Goal: Task Accomplishment & Management: Manage account settings

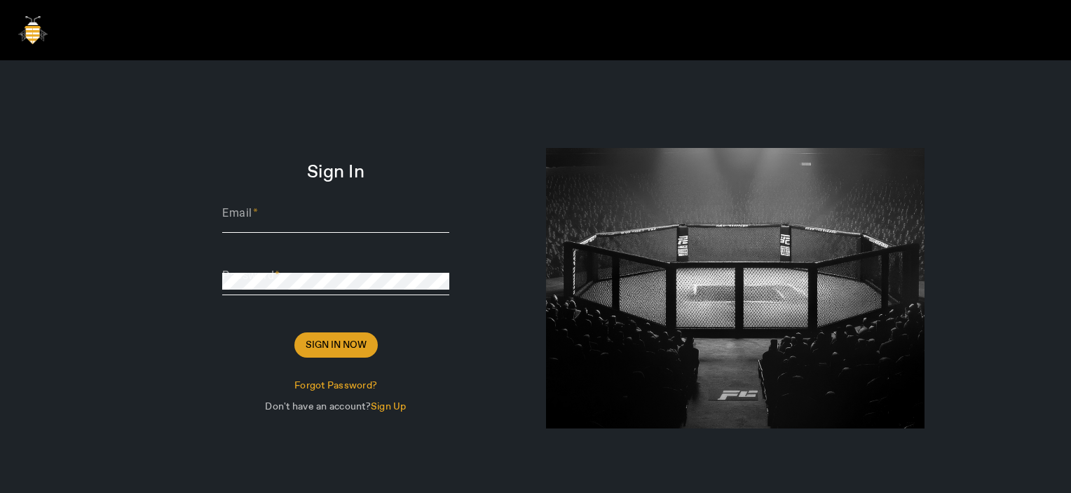
type input "Thomas@sharklasers.com"
click at [331, 343] on span "Sign In Now" at bounding box center [335, 345] width 61 height 14
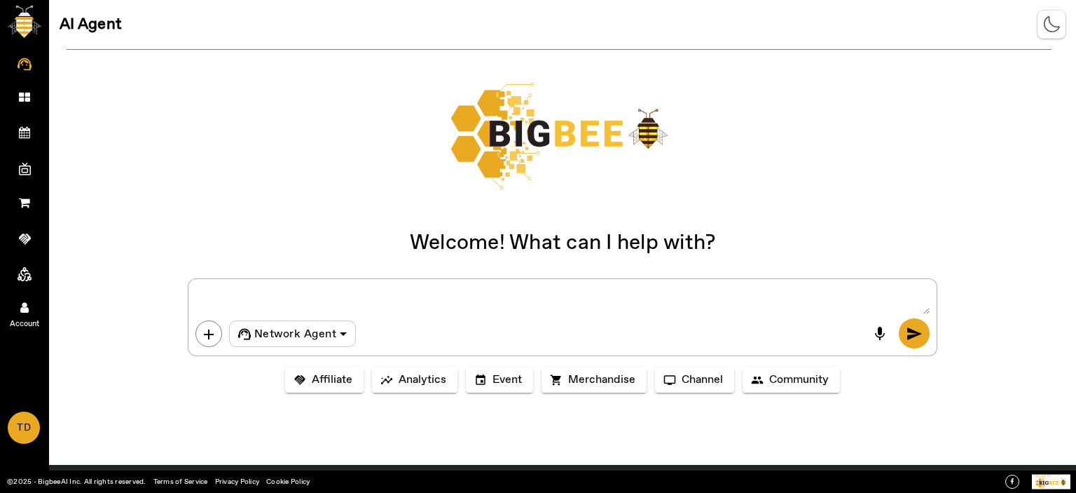
click at [25, 305] on icon at bounding box center [24, 307] width 8 height 12
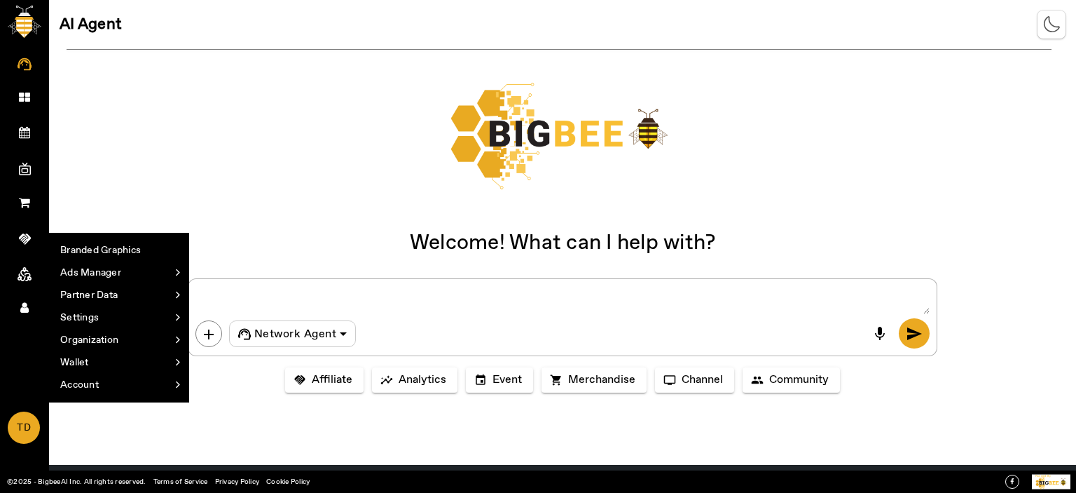
click at [358, 180] on div at bounding box center [559, 135] width 985 height 137
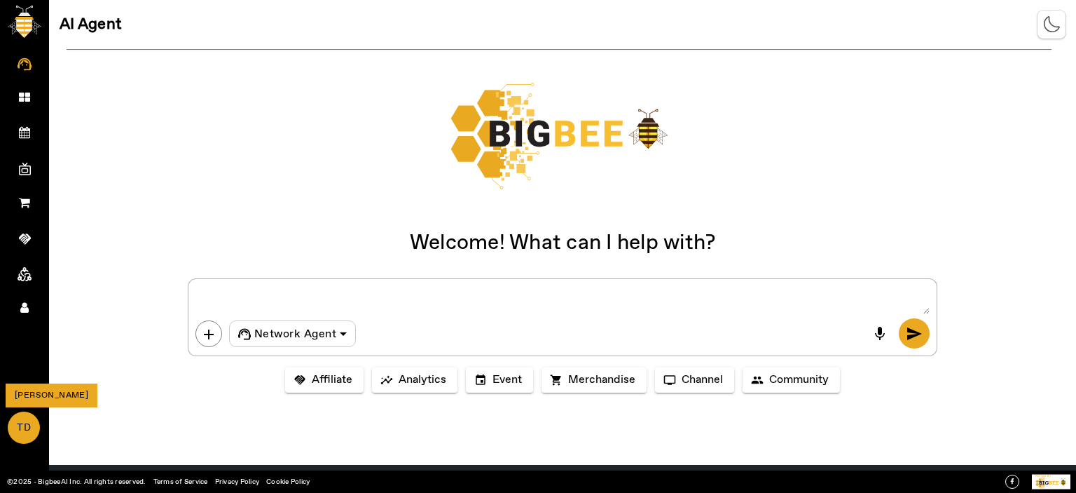
click at [15, 417] on span "TD" at bounding box center [23, 428] width 29 height 30
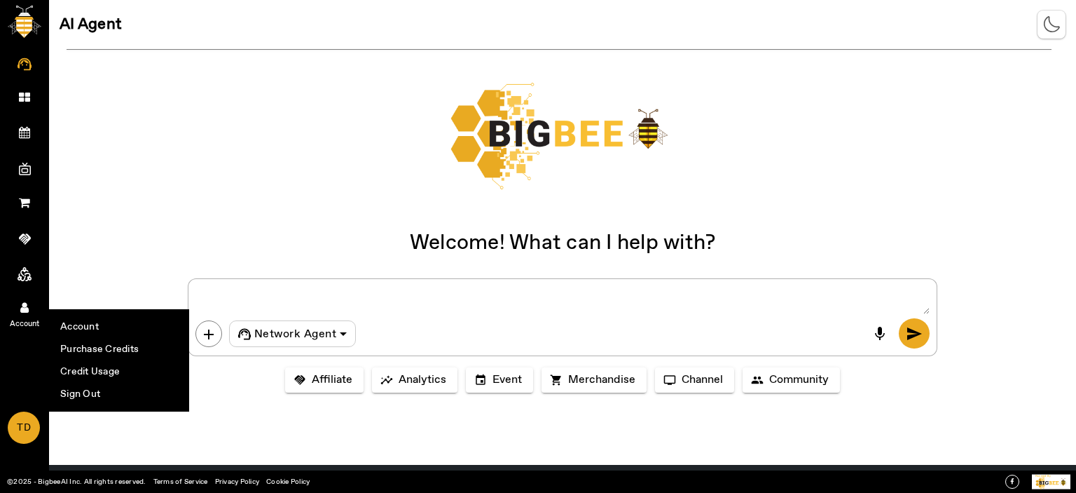
click at [16, 310] on link "Account" at bounding box center [24, 306] width 49 height 35
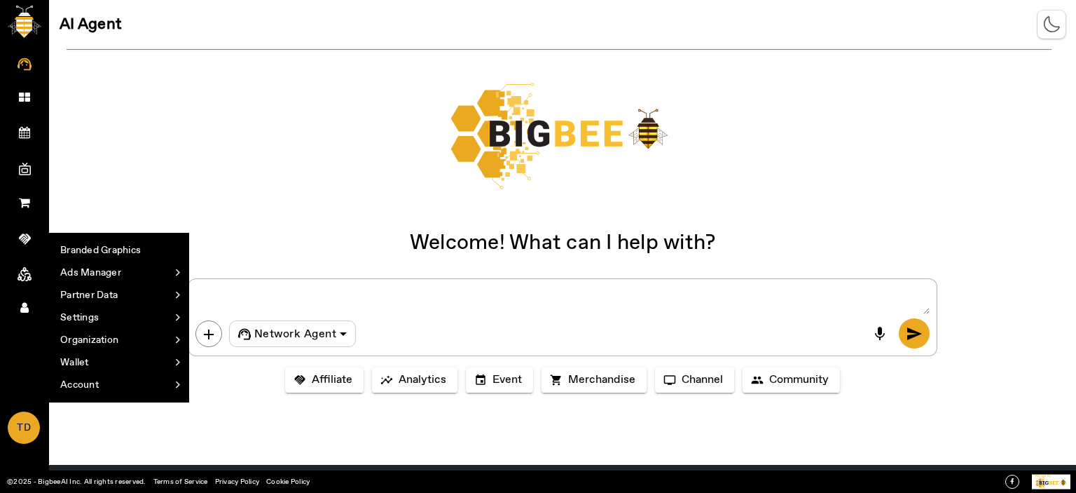
click at [194, 153] on div at bounding box center [559, 135] width 985 height 137
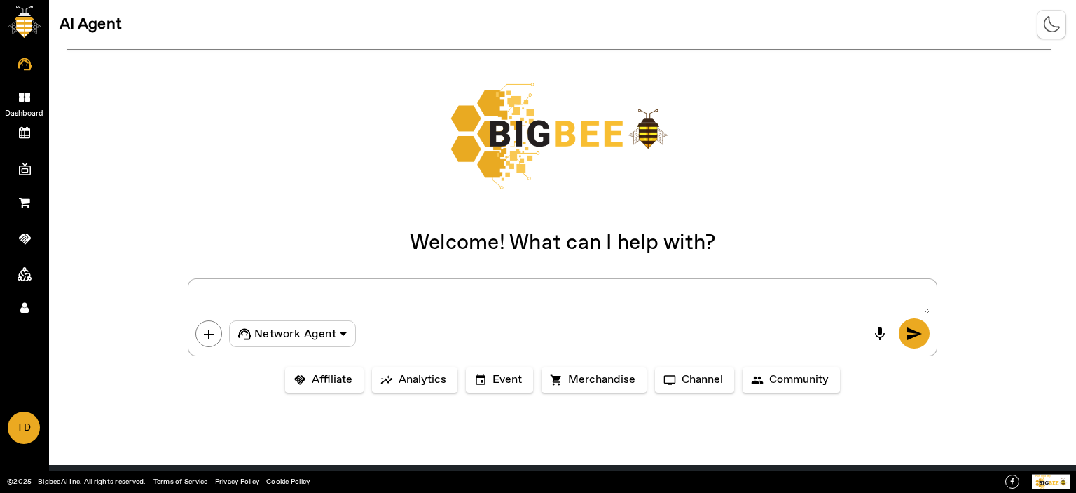
click at [24, 93] on icon at bounding box center [24, 97] width 11 height 12
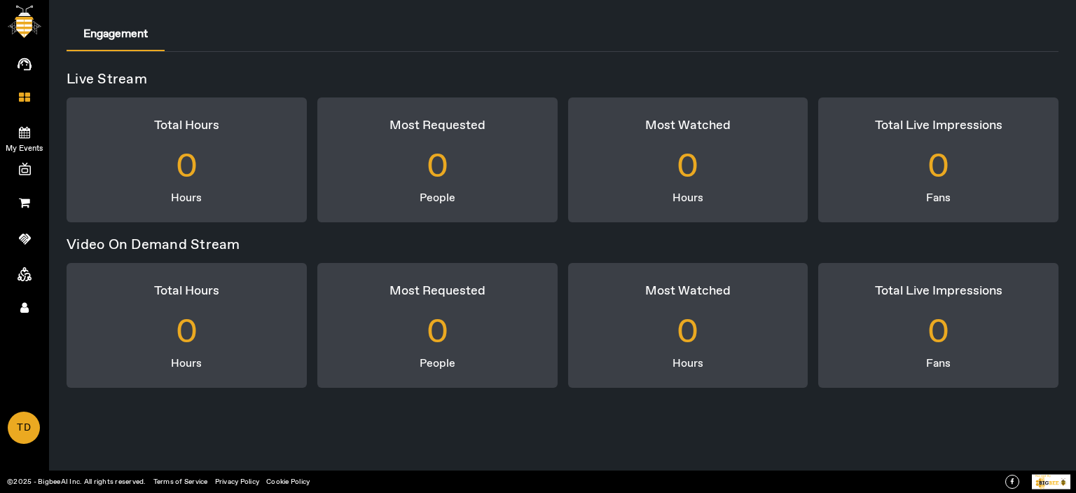
click at [25, 129] on icon at bounding box center [24, 132] width 11 height 12
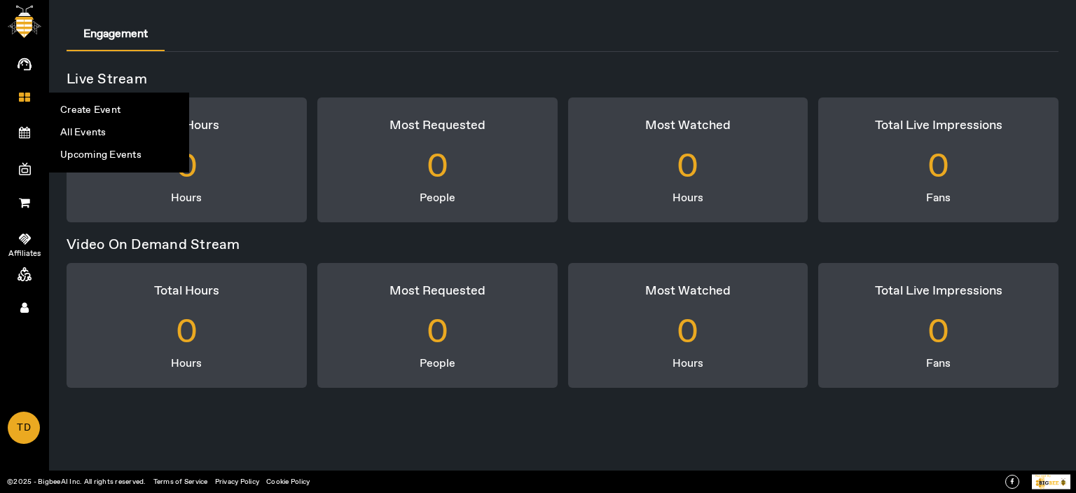
click at [16, 229] on link "Affiliates" at bounding box center [24, 236] width 49 height 35
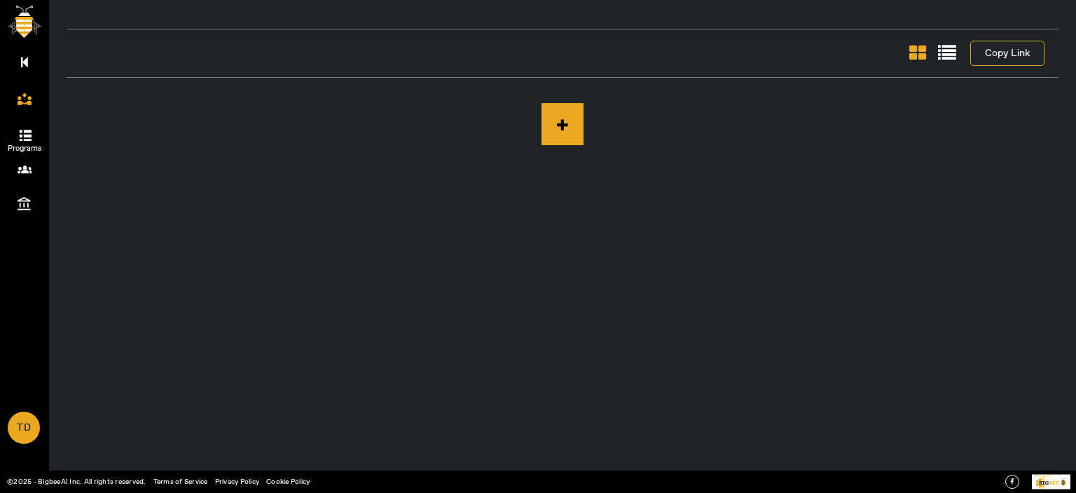
click at [25, 131] on icon at bounding box center [27, 136] width 14 height 12
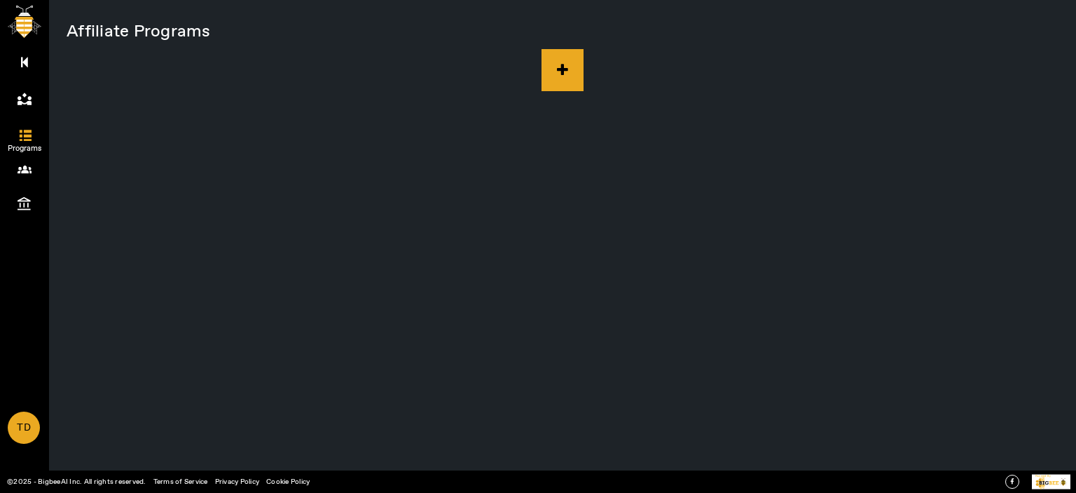
click at [565, 70] on icon at bounding box center [562, 70] width 11 height 14
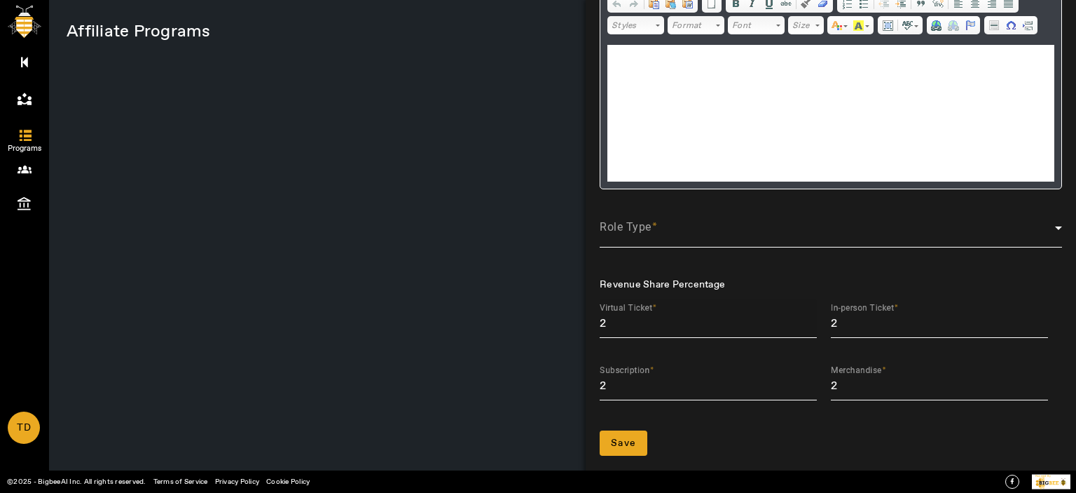
scroll to position [163, 0]
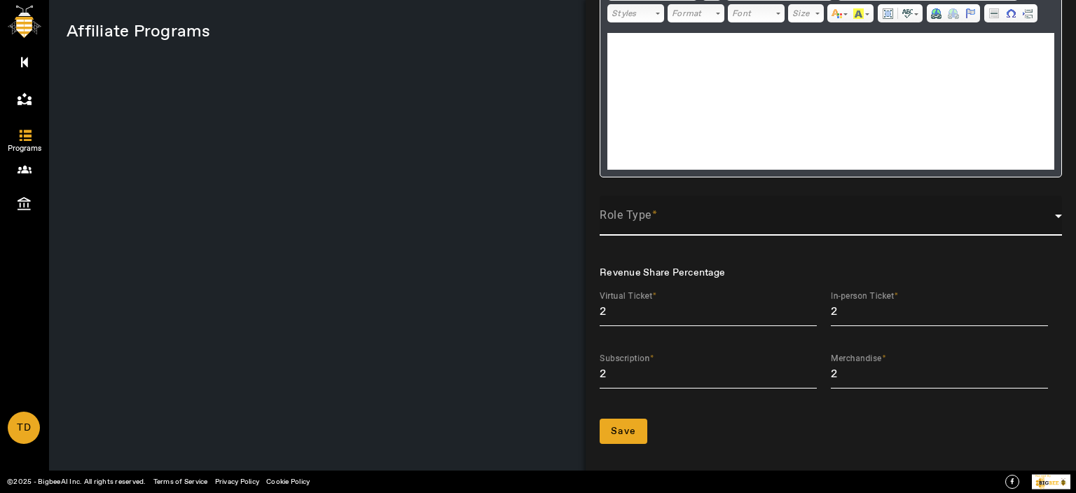
click at [647, 221] on span at bounding box center [827, 221] width 455 height 17
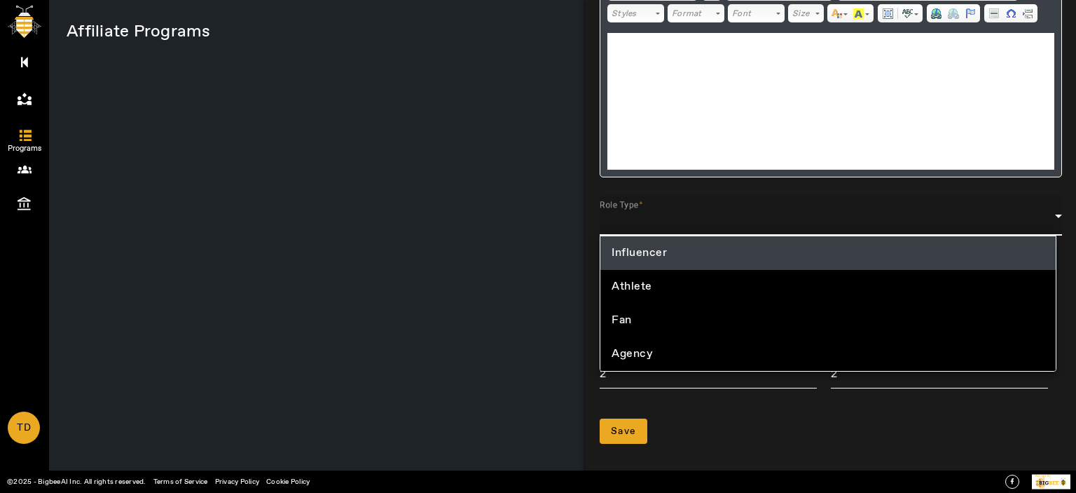
click at [449, 231] on div at bounding box center [538, 246] width 1076 height 493
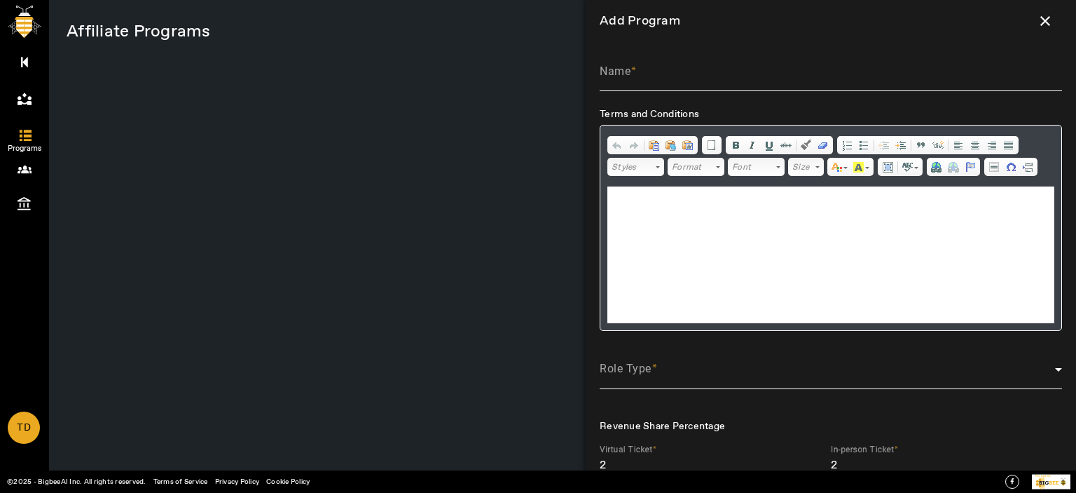
scroll to position [0, 0]
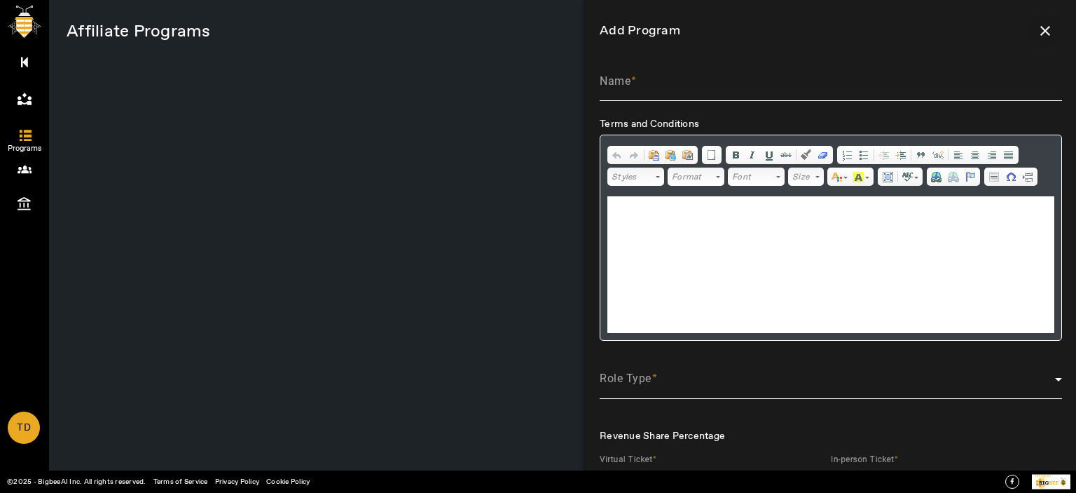
click at [1040, 30] on span at bounding box center [1046, 31] width 34 height 34
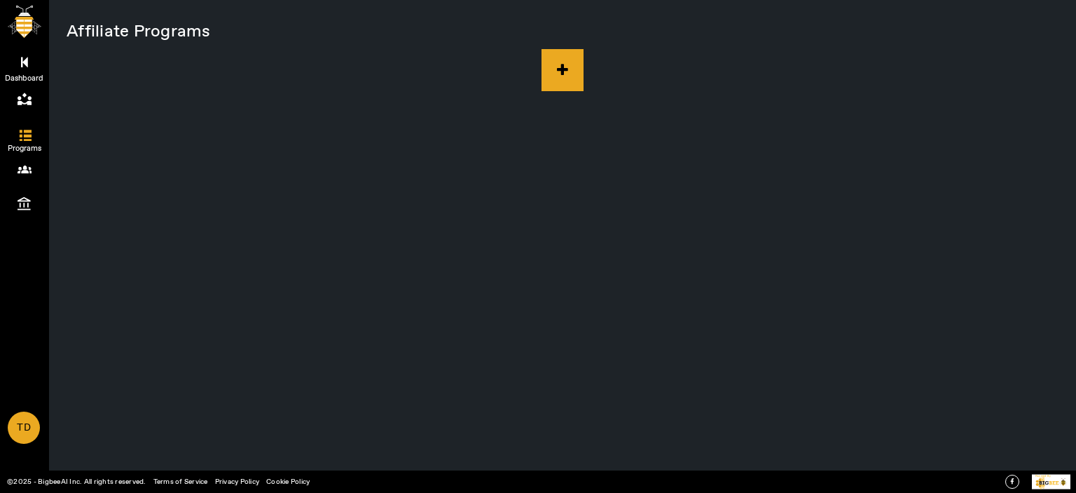
click at [26, 62] on icon at bounding box center [24, 62] width 7 height 12
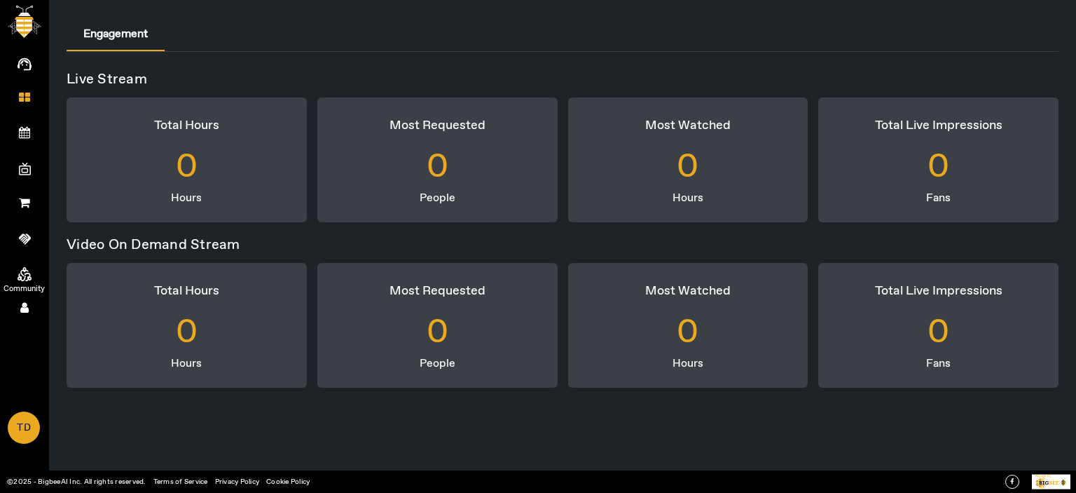
click at [18, 277] on icon at bounding box center [25, 274] width 14 height 14
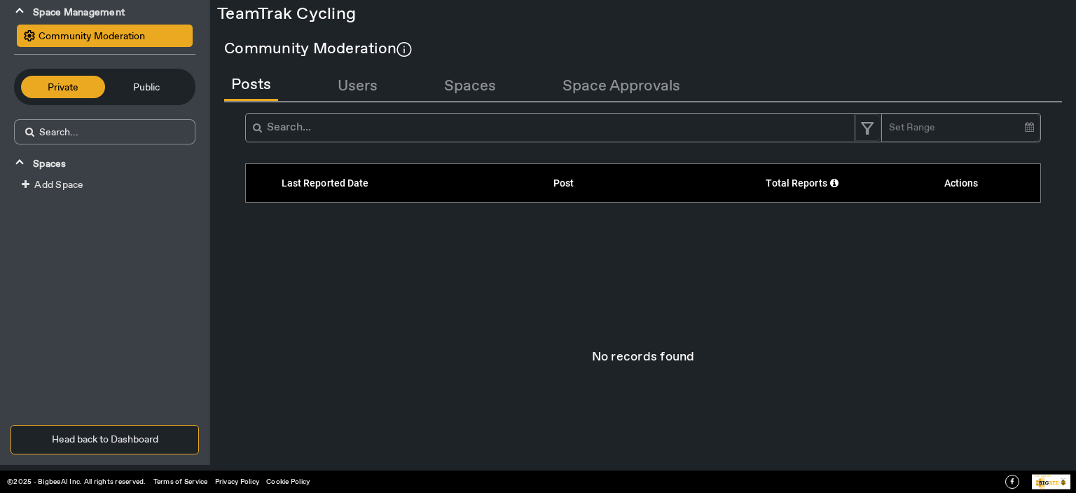
click at [25, 6] on mat-expansion-panel-header "Space Management" at bounding box center [105, 12] width 210 height 25
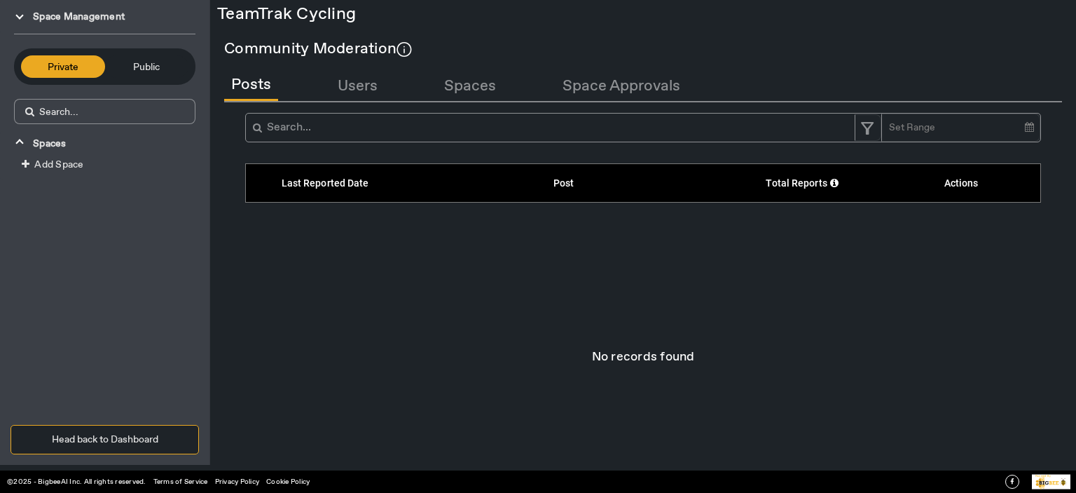
click at [97, 295] on div "Space Management Community Moderation Private Public Spaces Add Space Head back…" at bounding box center [105, 232] width 210 height 465
click at [114, 434] on button "Head back to Dashboard" at bounding box center [105, 439] width 188 height 29
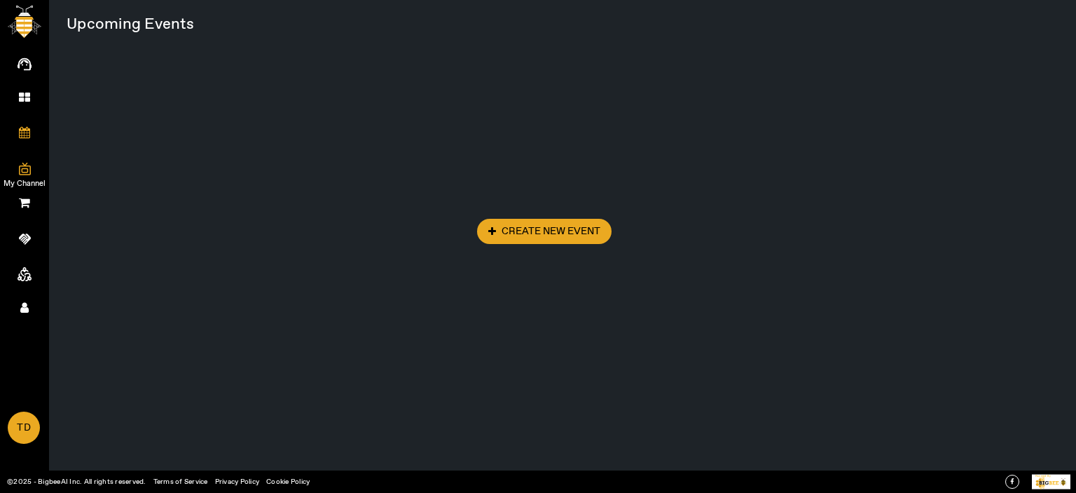
click at [25, 166] on icon at bounding box center [25, 169] width 12 height 14
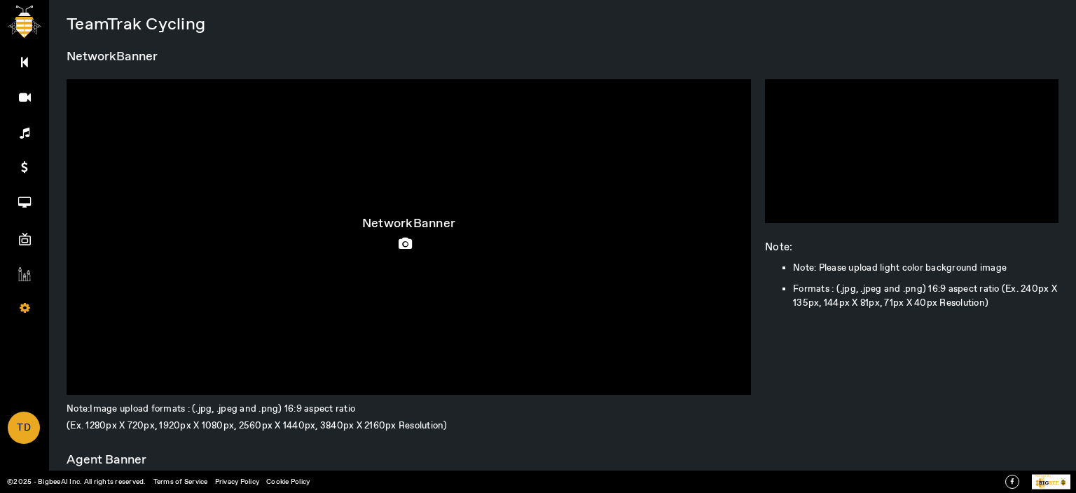
scroll to position [314, 0]
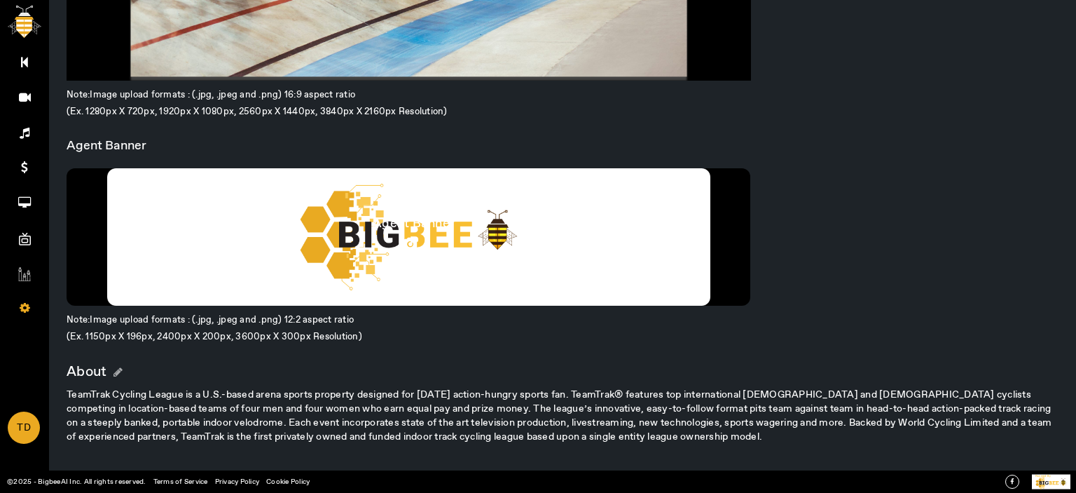
click at [409, 240] on icon at bounding box center [414, 244] width 20 height 13
click at [0, 0] on input "file" at bounding box center [0, 0] width 0 height 0
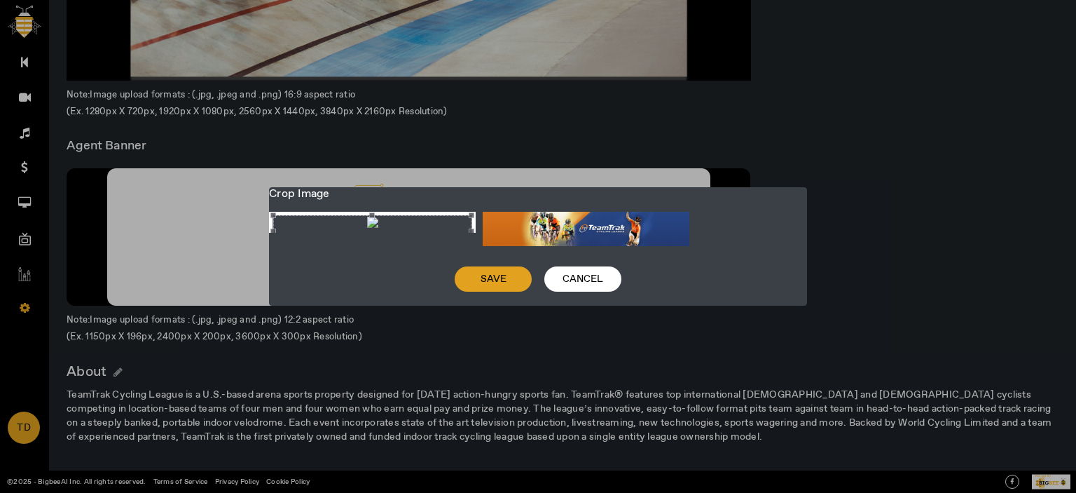
click at [484, 276] on span "Save" at bounding box center [494, 279] width 26 height 14
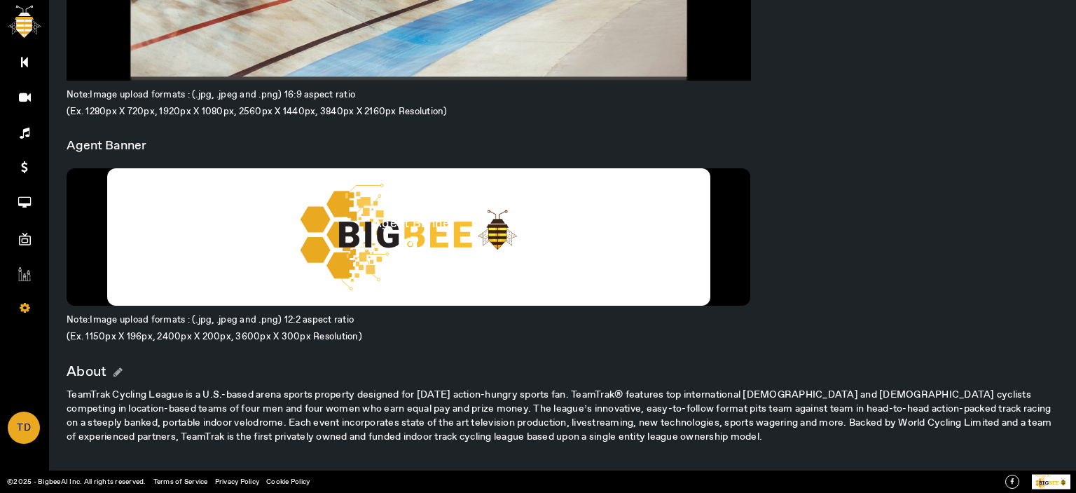
click at [413, 246] on icon at bounding box center [414, 244] width 20 height 13
click at [0, 0] on input "file" at bounding box center [0, 0] width 0 height 0
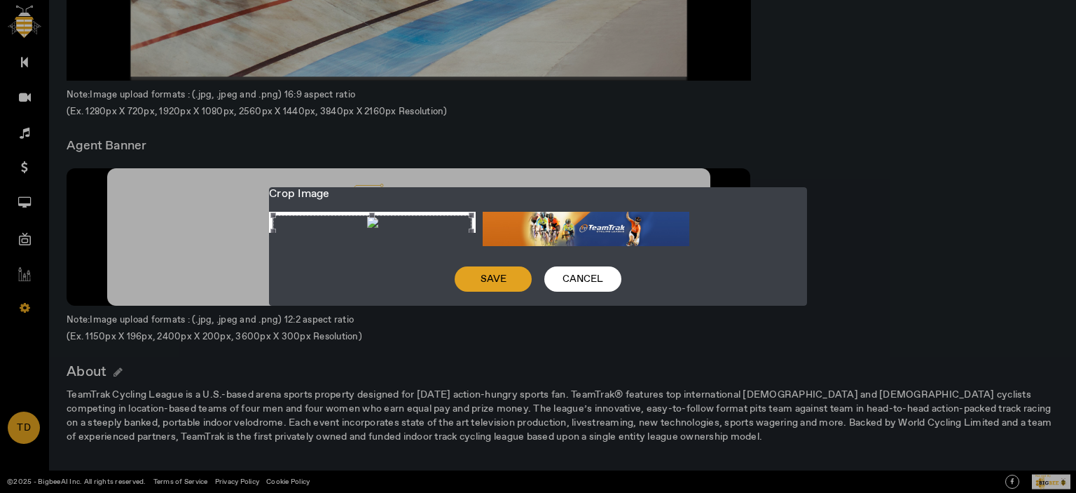
click at [493, 289] on span at bounding box center [493, 279] width 77 height 34
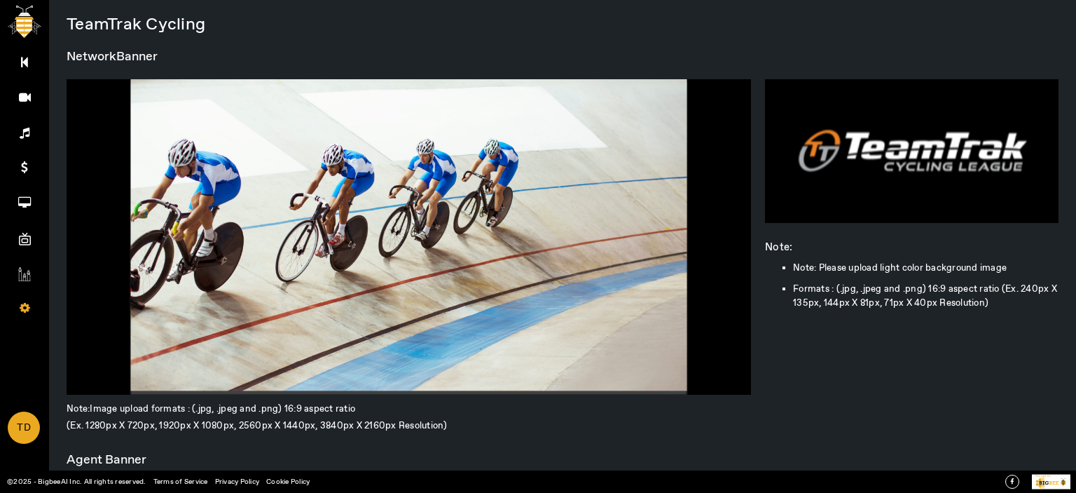
scroll to position [314, 0]
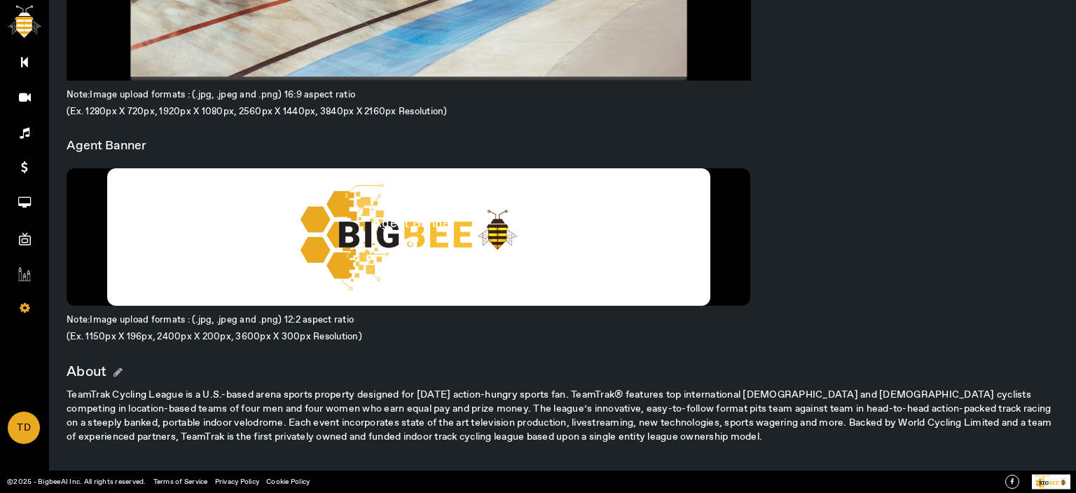
click at [409, 242] on icon at bounding box center [414, 244] width 20 height 13
click at [0, 0] on input "file" at bounding box center [0, 0] width 0 height 0
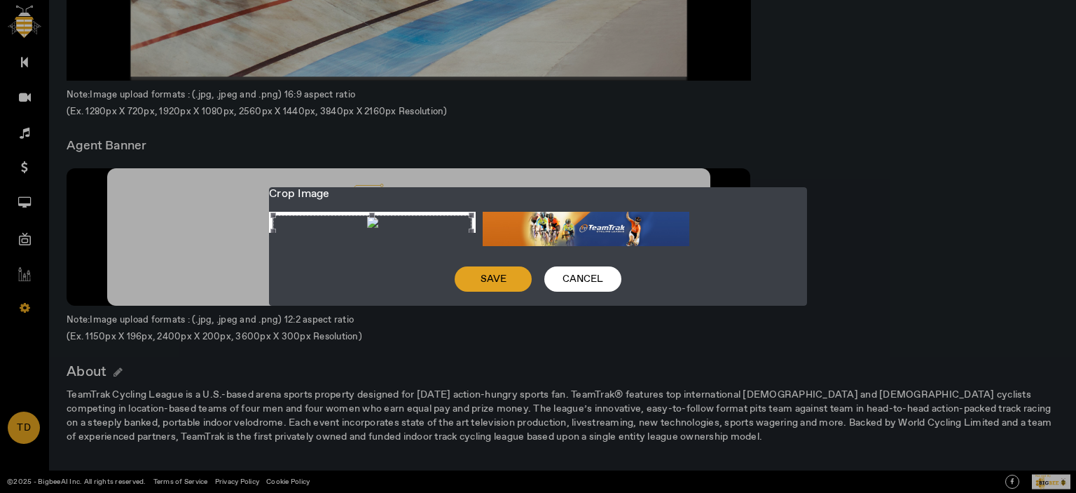
click at [485, 286] on span "Save" at bounding box center [494, 279] width 26 height 14
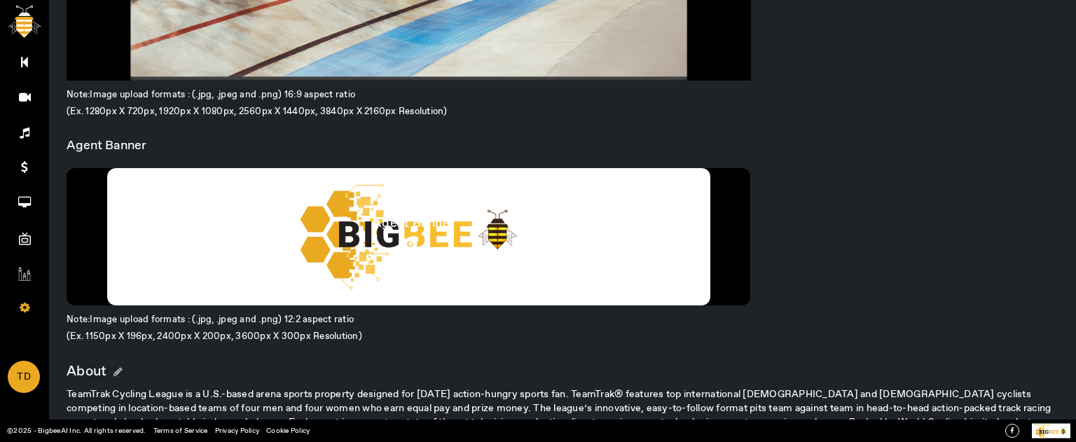
click at [406, 240] on icon at bounding box center [414, 244] width 20 height 13
click at [0, 0] on input "file" at bounding box center [0, 0] width 0 height 0
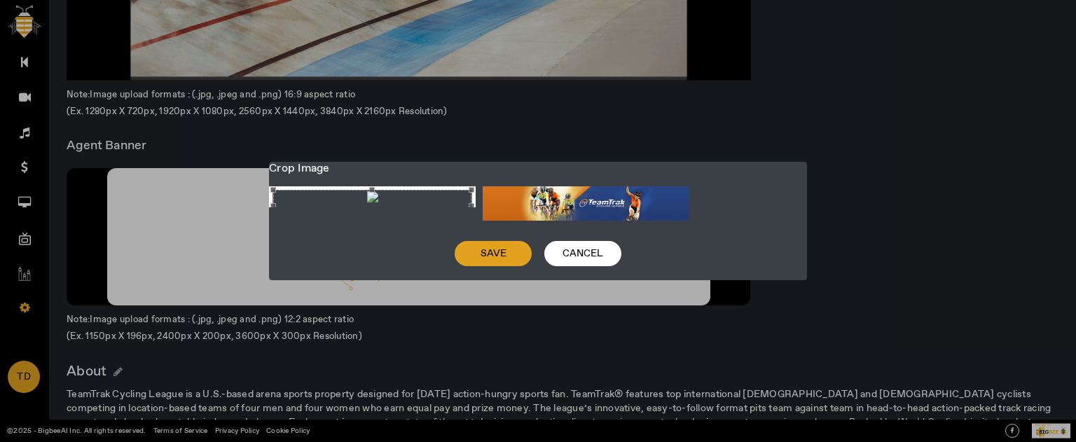
click at [502, 253] on span "Save" at bounding box center [494, 254] width 26 height 14
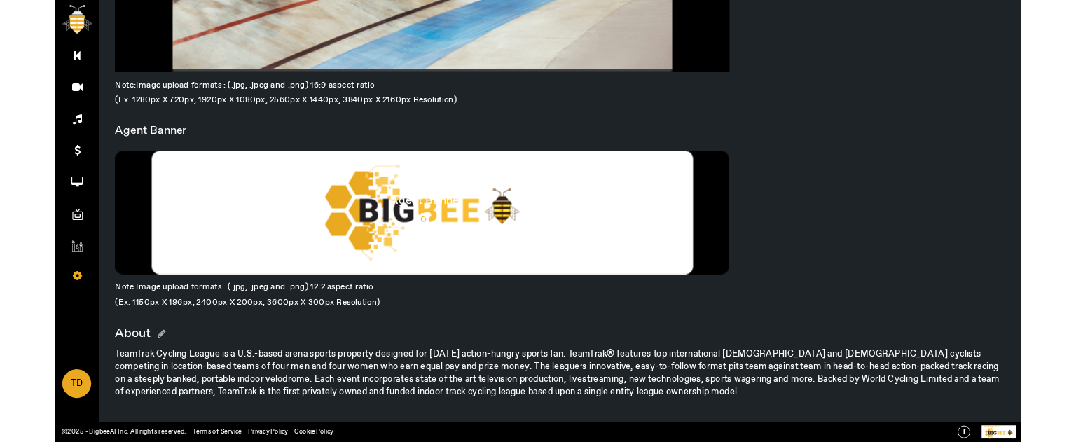
scroll to position [0, 0]
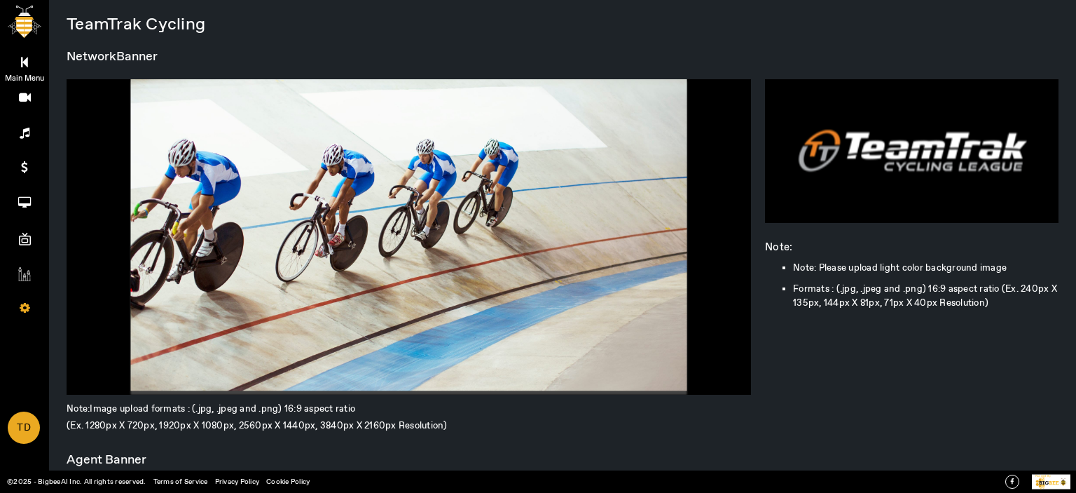
click at [32, 69] on span "Main Menu" at bounding box center [24, 78] width 81 height 21
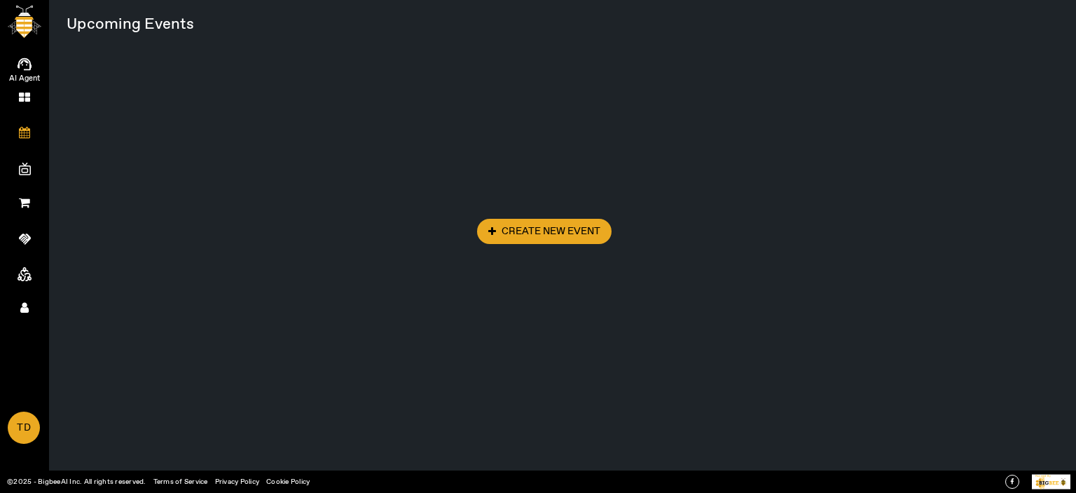
click at [22, 58] on icon at bounding box center [25, 64] width 14 height 13
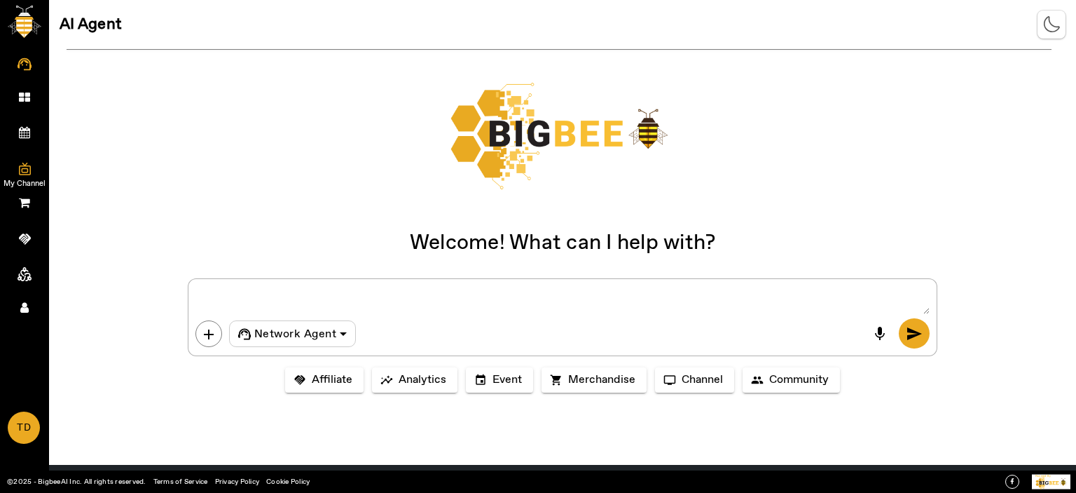
click at [24, 168] on rect at bounding box center [25, 170] width 6 height 4
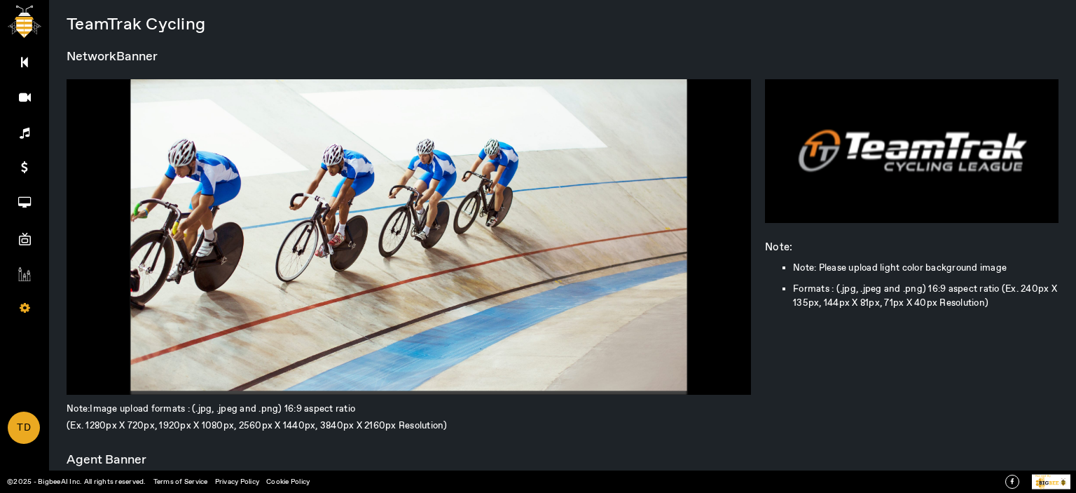
scroll to position [314, 0]
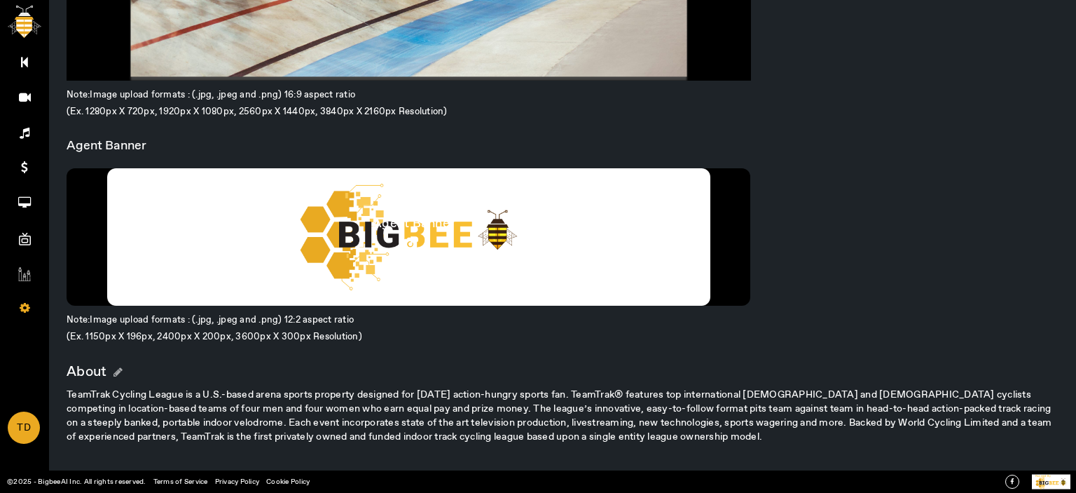
click at [406, 243] on icon at bounding box center [414, 244] width 20 height 13
click at [0, 0] on input "file" at bounding box center [0, 0] width 0 height 0
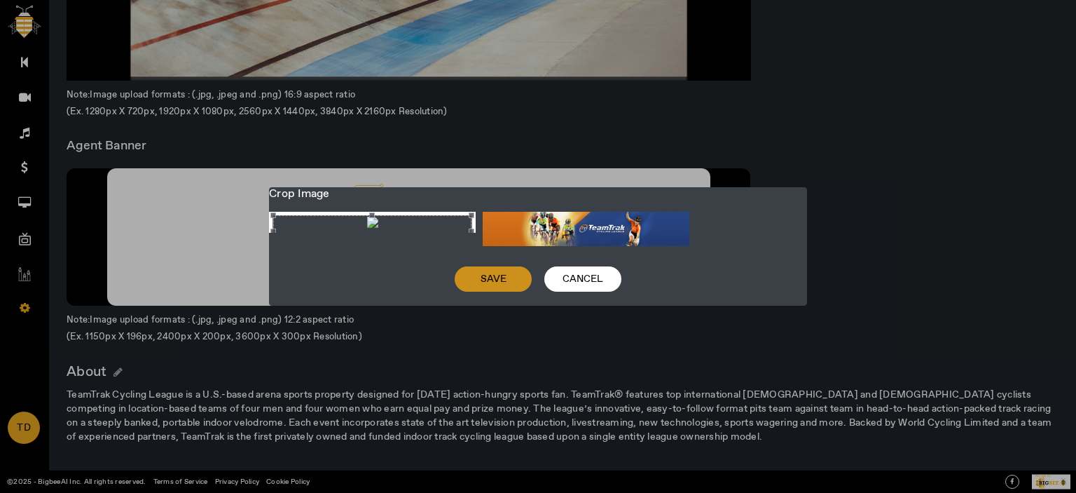
click at [488, 286] on span "Save" at bounding box center [494, 279] width 26 height 14
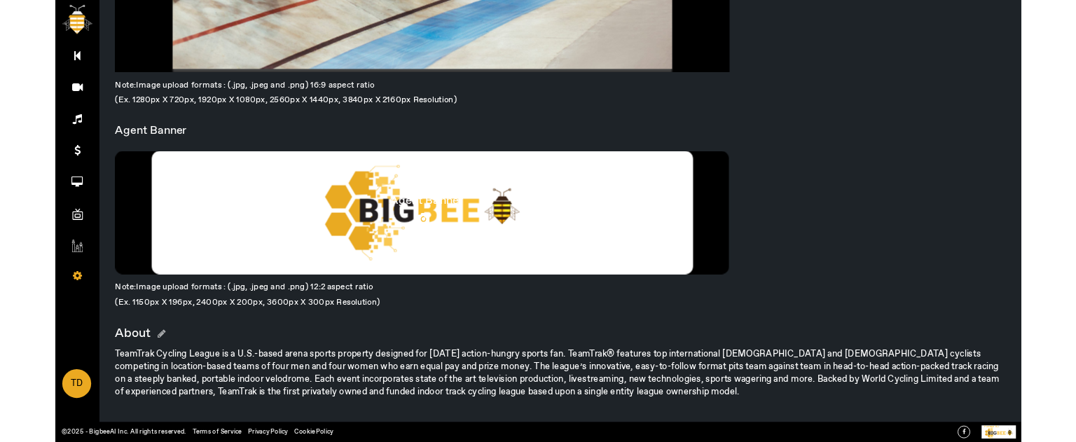
scroll to position [0, 0]
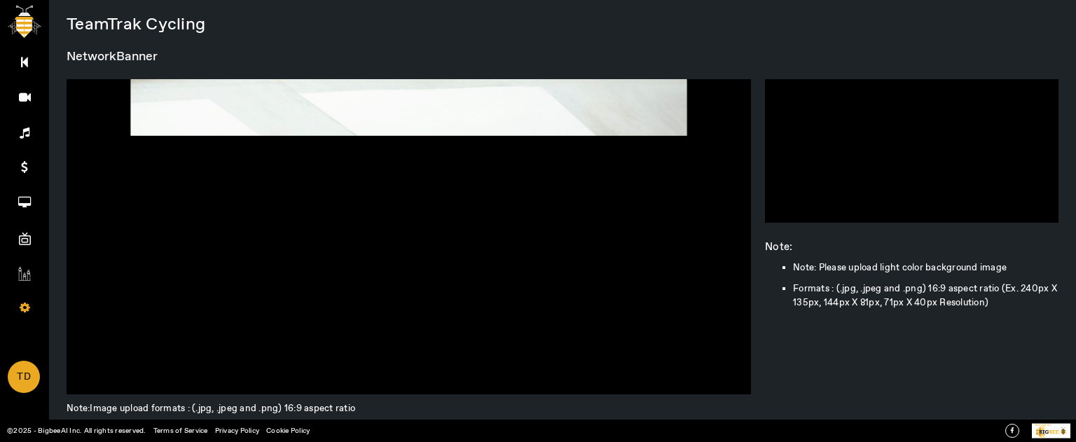
scroll to position [364, 0]
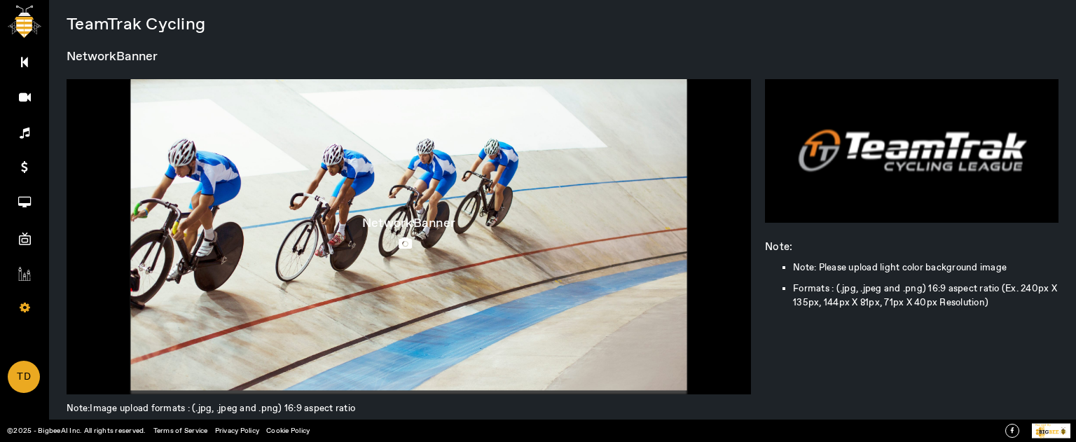
click at [399, 240] on icon at bounding box center [409, 244] width 20 height 13
click at [0, 0] on input "file" at bounding box center [0, 0] width 0 height 0
click at [906, 154] on icon at bounding box center [912, 158] width 20 height 13
click at [0, 0] on input "file" at bounding box center [0, 0] width 0 height 0
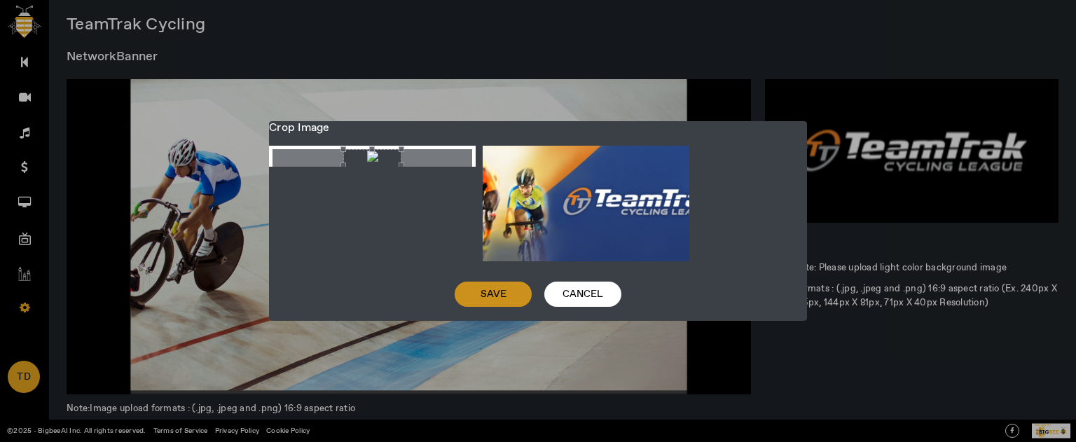
click at [482, 294] on span "Save" at bounding box center [494, 294] width 26 height 14
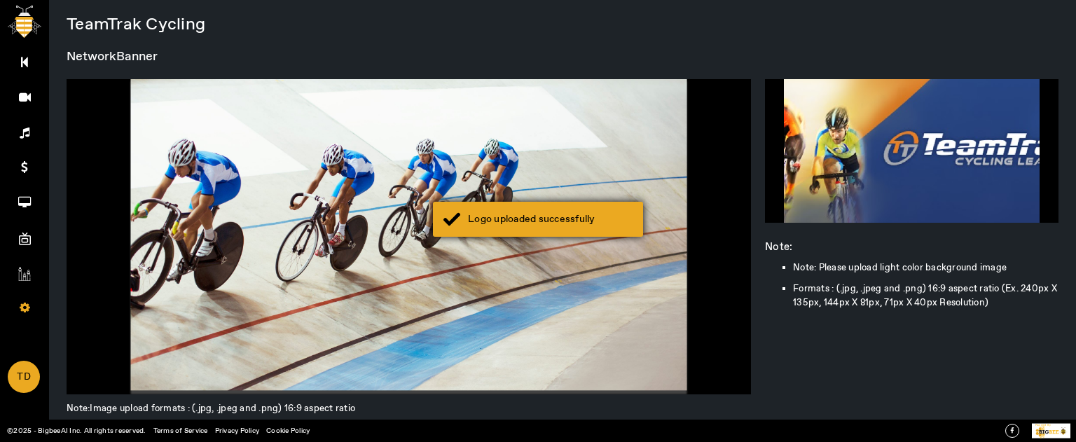
click at [535, 223] on div "Logo uploaded successfully" at bounding box center [550, 219] width 165 height 14
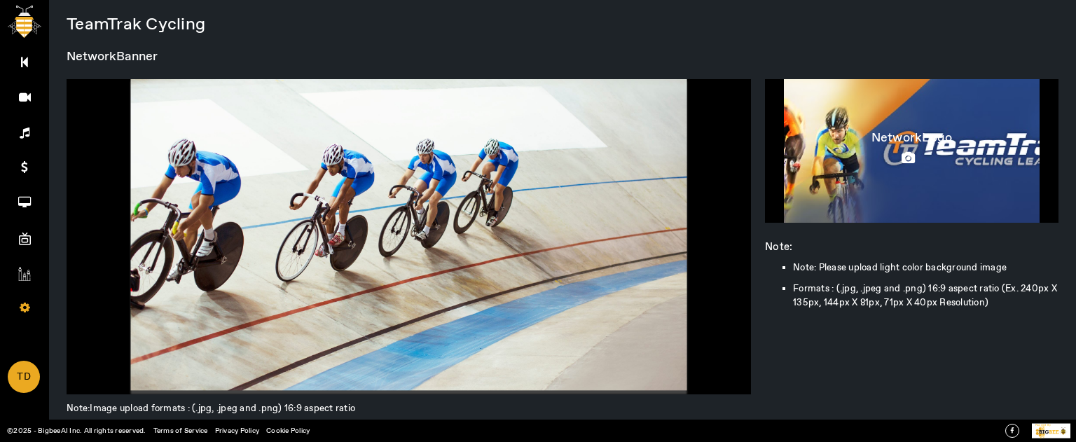
click at [902, 155] on icon at bounding box center [912, 158] width 20 height 13
click at [0, 0] on input "file" at bounding box center [0, 0] width 0 height 0
click at [907, 156] on icon at bounding box center [912, 158] width 20 height 13
click at [0, 0] on input "file" at bounding box center [0, 0] width 0 height 0
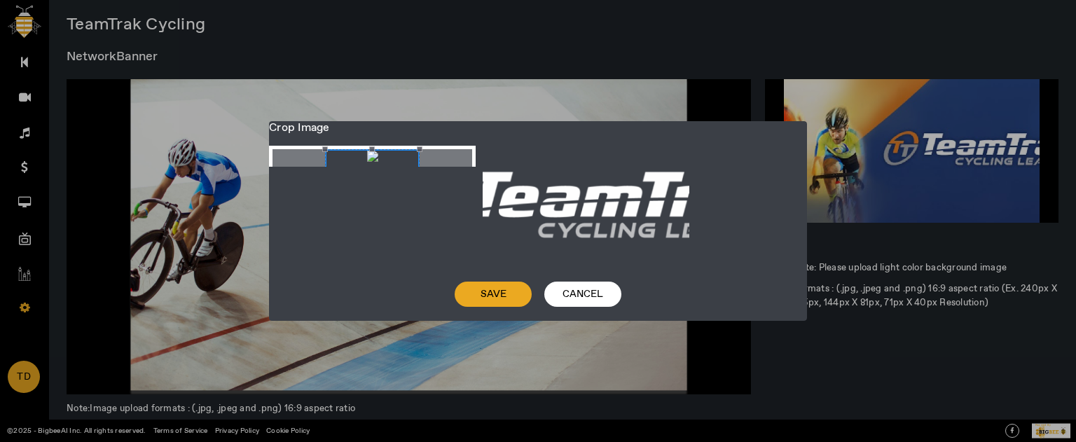
drag, startPoint x: 418, startPoint y: 188, endPoint x: 321, endPoint y: 186, distance: 96.7
click at [325, 186] on div "Crop photo" at bounding box center [372, 175] width 95 height 53
drag, startPoint x: 401, startPoint y: 174, endPoint x: 309, endPoint y: 177, distance: 91.8
click at [309, 177] on div "Crop photo" at bounding box center [320, 175] width 95 height 53
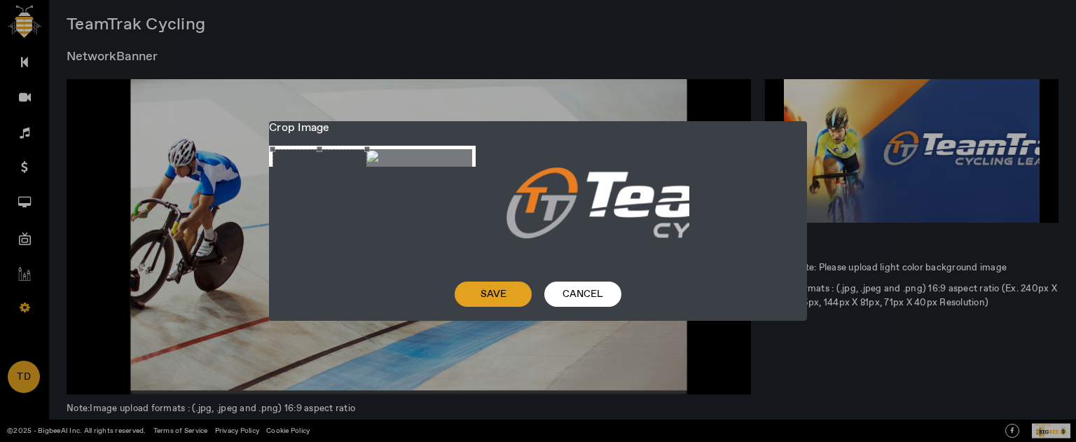
click at [502, 289] on span "Save" at bounding box center [494, 294] width 26 height 14
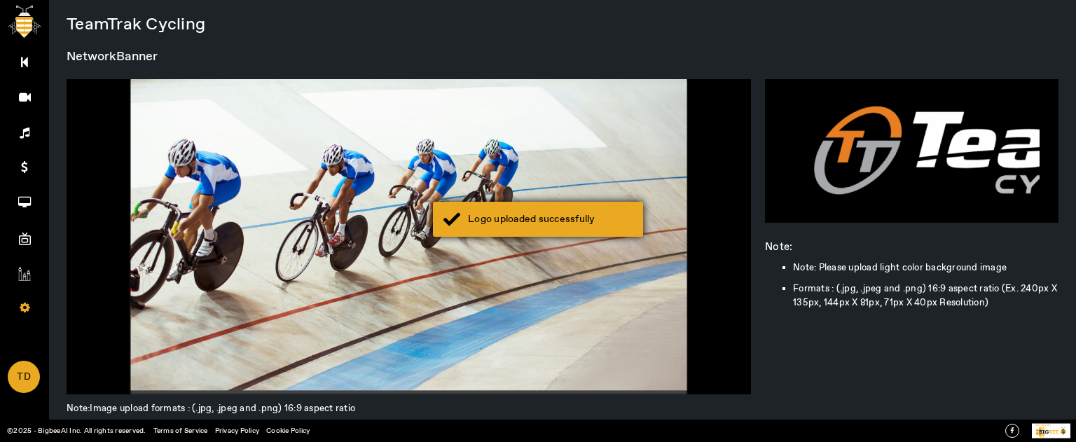
click at [586, 214] on div "Logo uploaded successfully" at bounding box center [550, 219] width 165 height 14
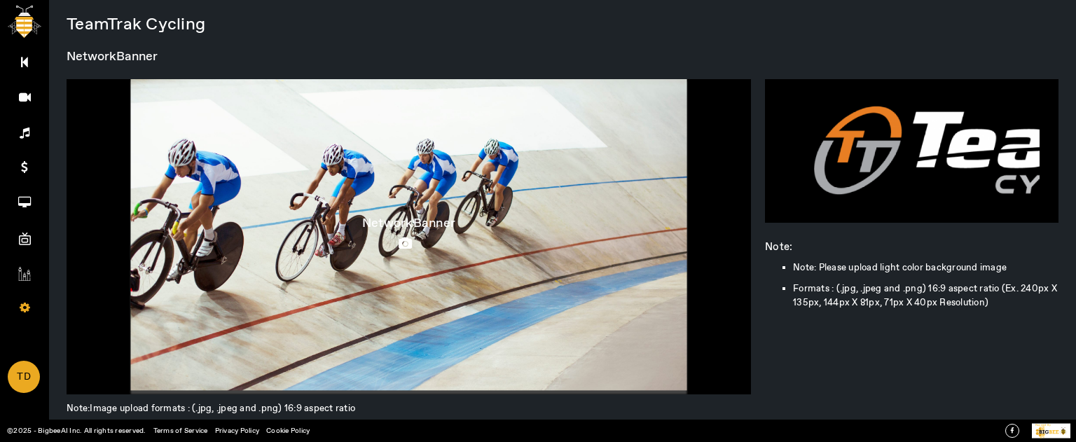
scroll to position [364, 0]
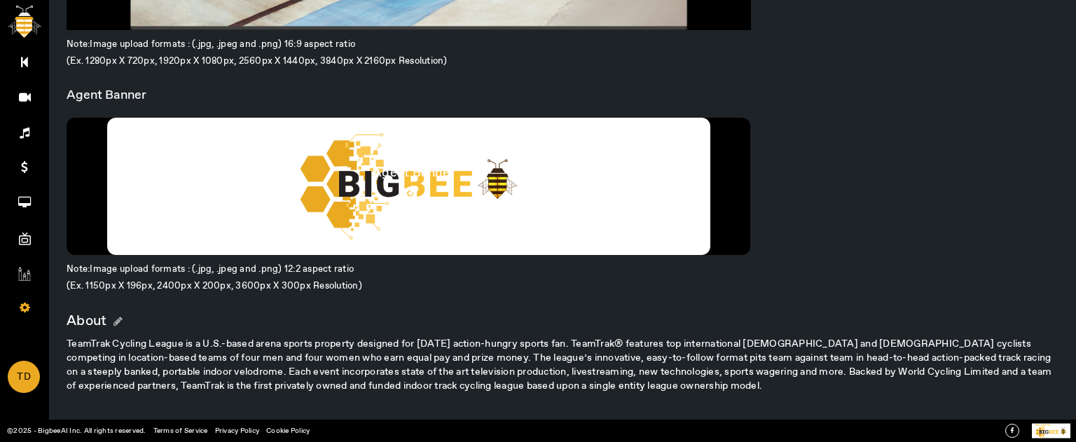
click at [407, 193] on icon at bounding box center [414, 193] width 20 height 13
click at [0, 0] on input "file" at bounding box center [0, 0] width 0 height 0
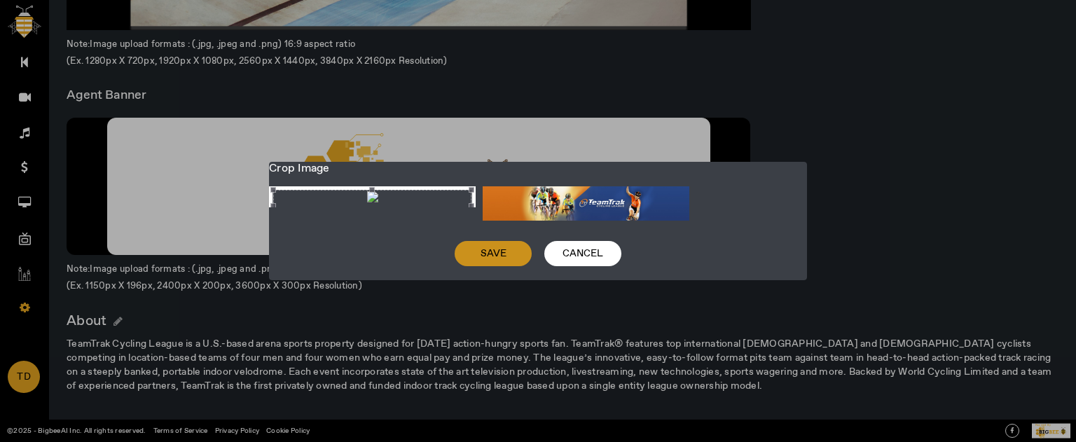
click at [475, 250] on span at bounding box center [493, 254] width 77 height 34
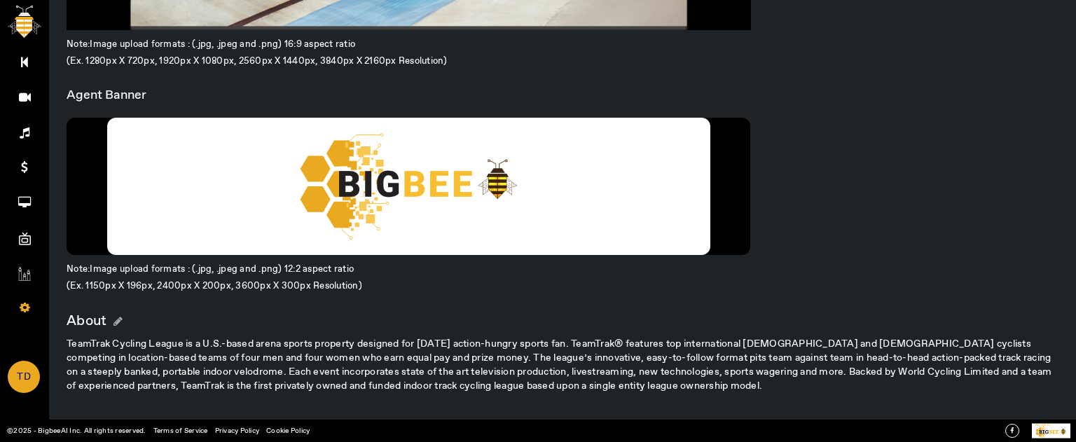
scroll to position [0, 0]
